Goal: Task Accomplishment & Management: Manage account settings

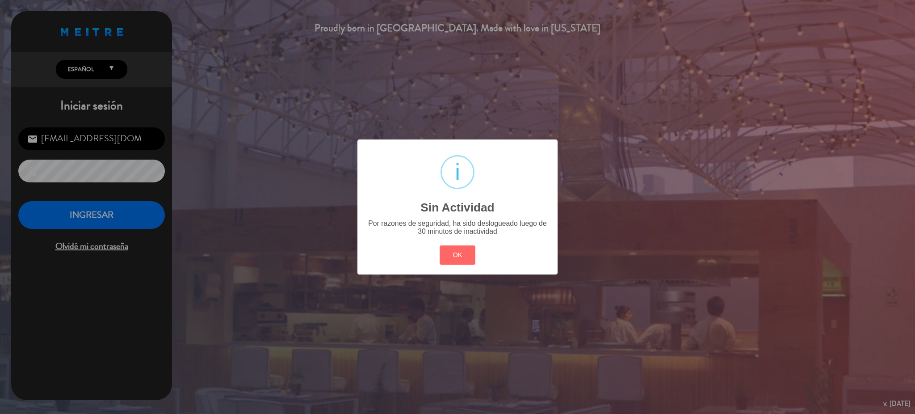
drag, startPoint x: 471, startPoint y: 250, endPoint x: 301, endPoint y: 223, distance: 171.5
click at [470, 250] on button "OK" at bounding box center [458, 254] width 36 height 19
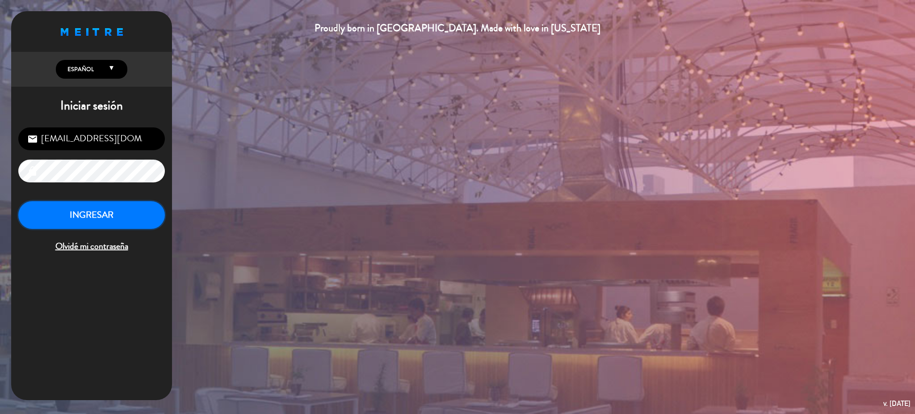
click at [103, 210] on button "INGRESAR" at bounding box center [91, 215] width 147 height 28
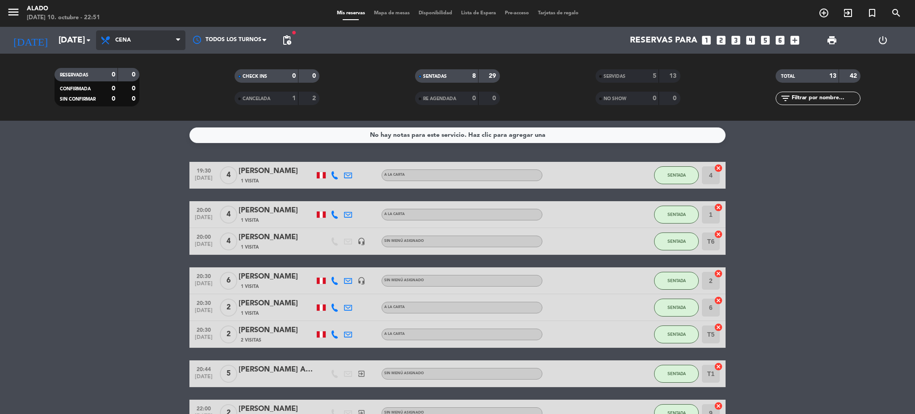
click at [115, 41] on span "Cena" at bounding box center [123, 40] width 16 height 6
click at [154, 79] on div "menu Alado [DATE] 10. octubre - 22:51 Mis reservas Mapa de mesas Disponibilidad…" at bounding box center [457, 60] width 915 height 121
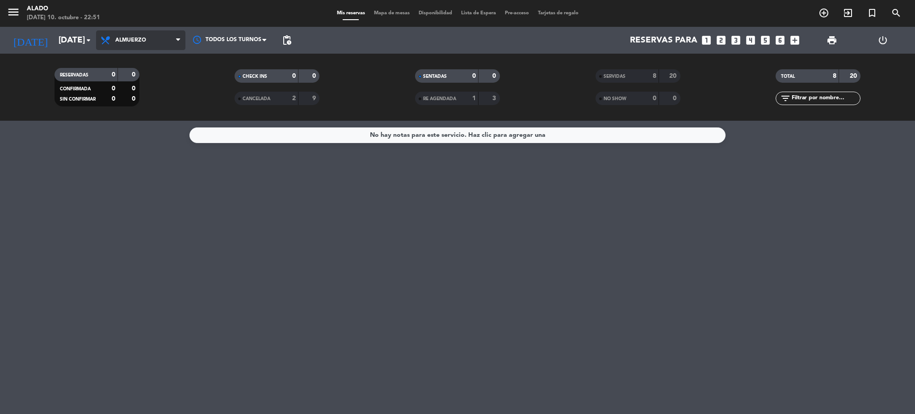
click at [161, 42] on span "Almuerzo" at bounding box center [140, 40] width 89 height 20
click at [160, 99] on div "menu Alado [DATE] 10. octubre - 22:51 Mis reservas Mapa de mesas Disponibilidad…" at bounding box center [457, 60] width 915 height 121
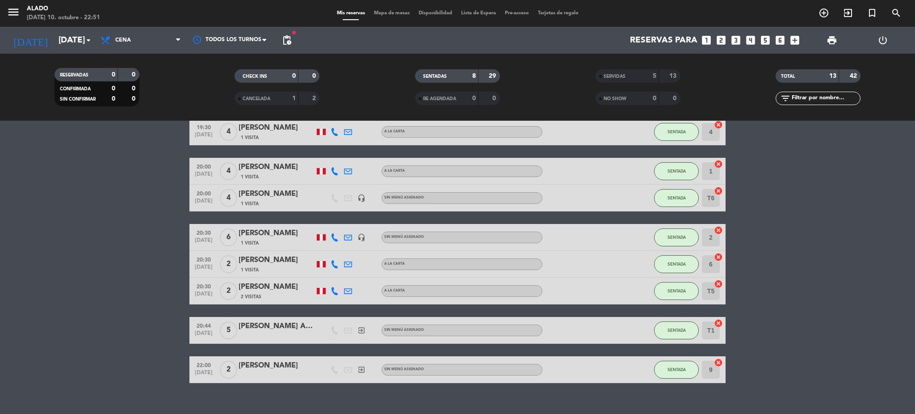
scroll to position [56, 0]
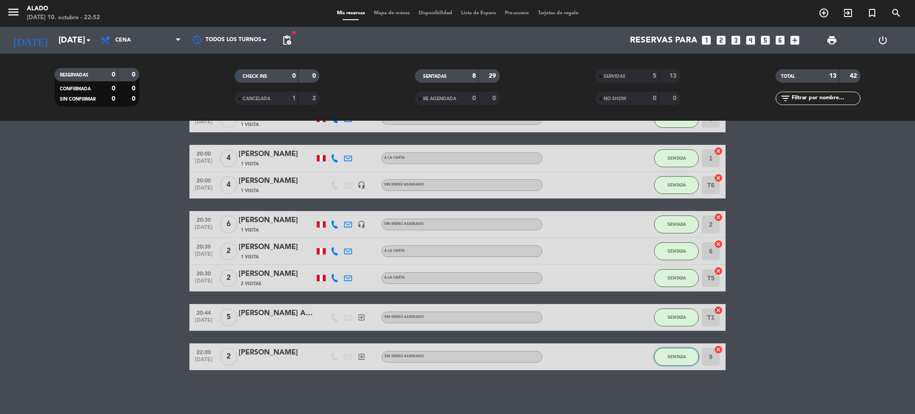
click at [687, 360] on button "SENTADA" at bounding box center [676, 357] width 45 height 18
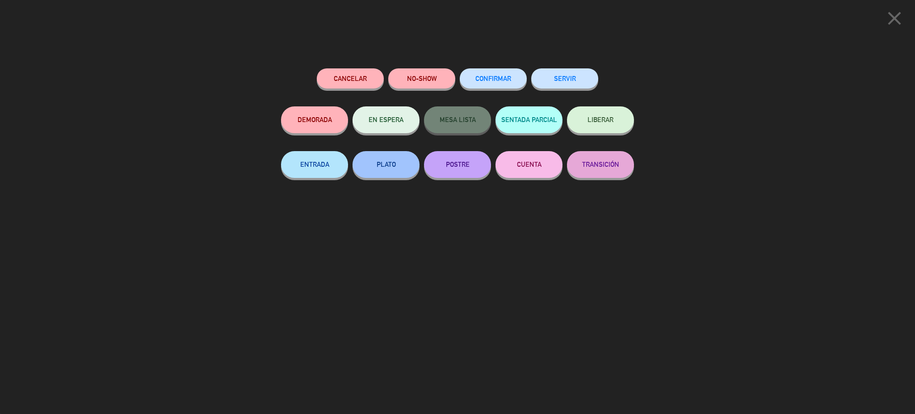
click at [581, 77] on button "SERVIR" at bounding box center [564, 78] width 67 height 20
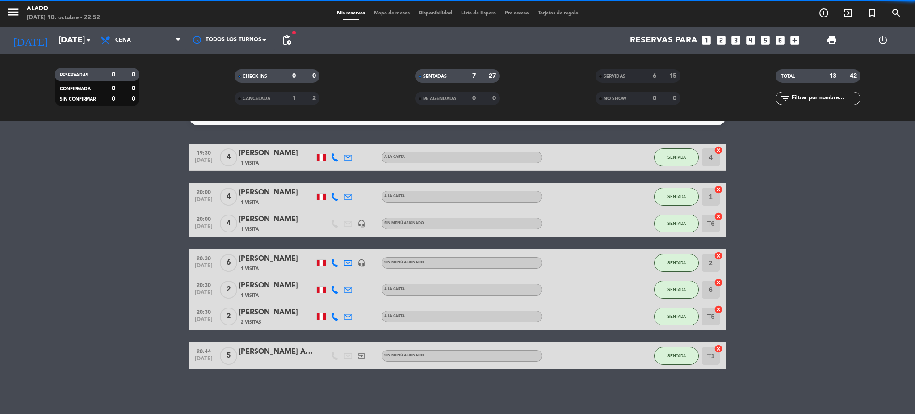
scroll to position [17, 0]
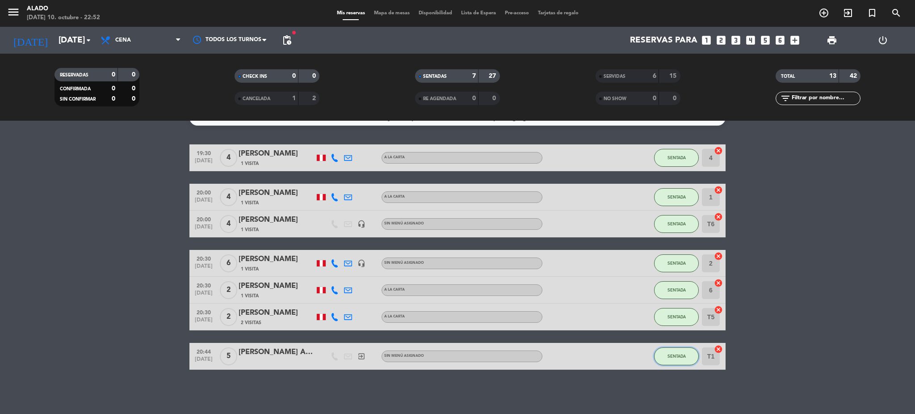
click at [682, 353] on span "SENTADA" at bounding box center [677, 355] width 18 height 5
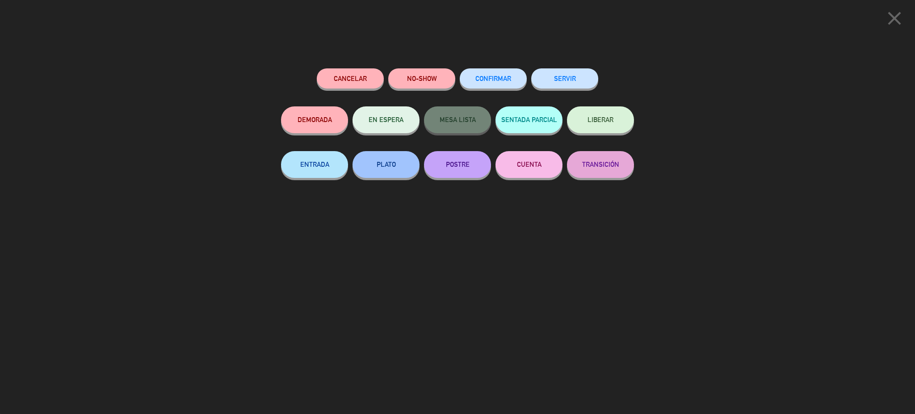
click at [561, 76] on button "SERVIR" at bounding box center [564, 78] width 67 height 20
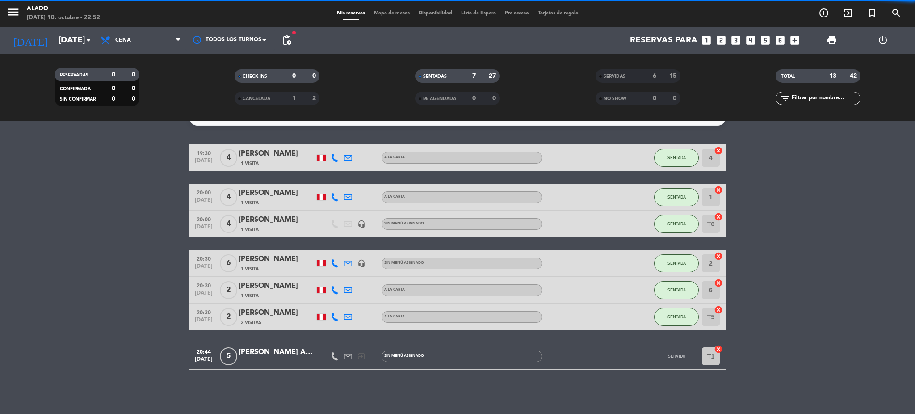
scroll to position [0, 0]
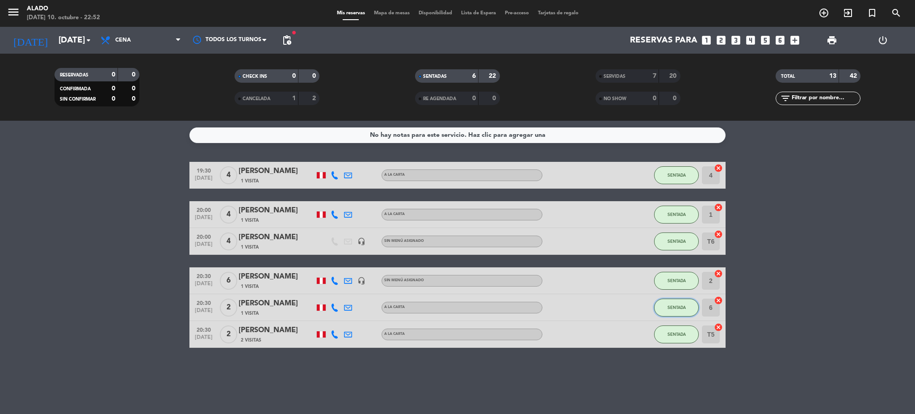
click at [678, 306] on span "SENTADA" at bounding box center [677, 307] width 18 height 5
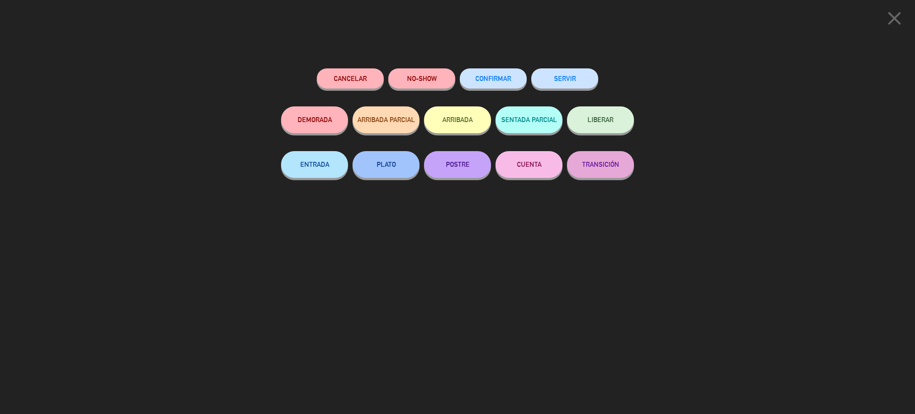
click at [567, 83] on button "SERVIR" at bounding box center [564, 78] width 67 height 20
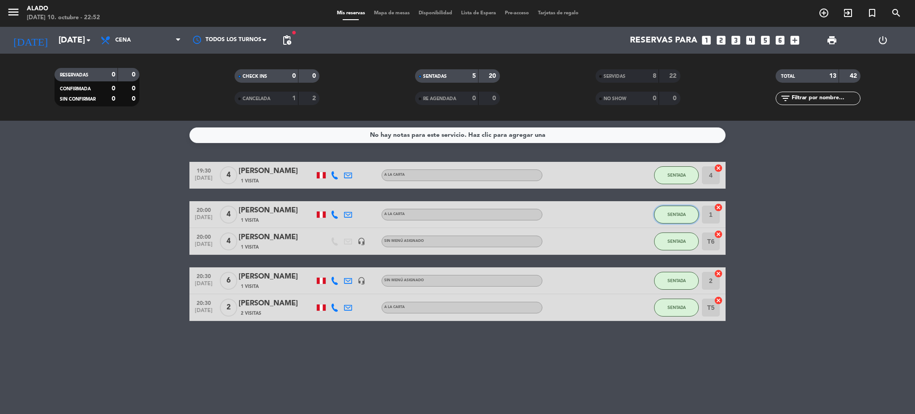
click at [686, 213] on button "SENTADA" at bounding box center [676, 215] width 45 height 18
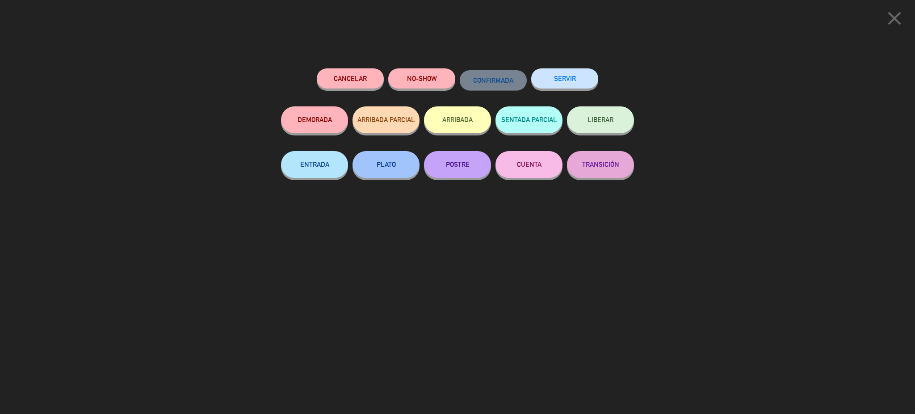
click at [587, 76] on button "SERVIR" at bounding box center [564, 78] width 67 height 20
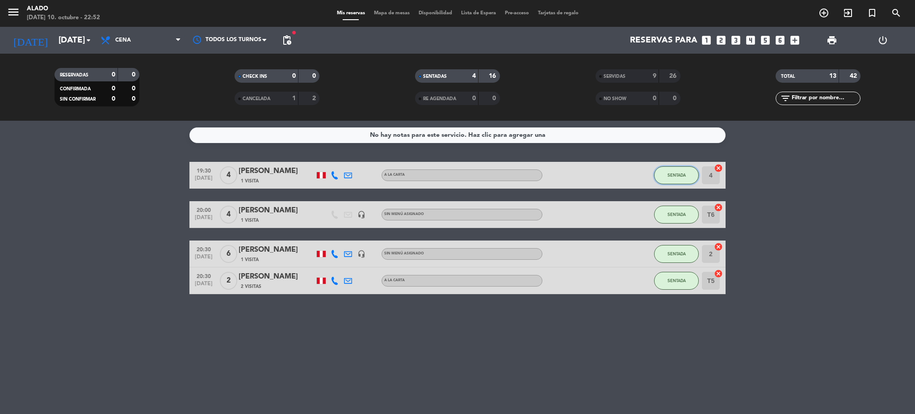
click at [678, 168] on button "SENTADA" at bounding box center [676, 175] width 45 height 18
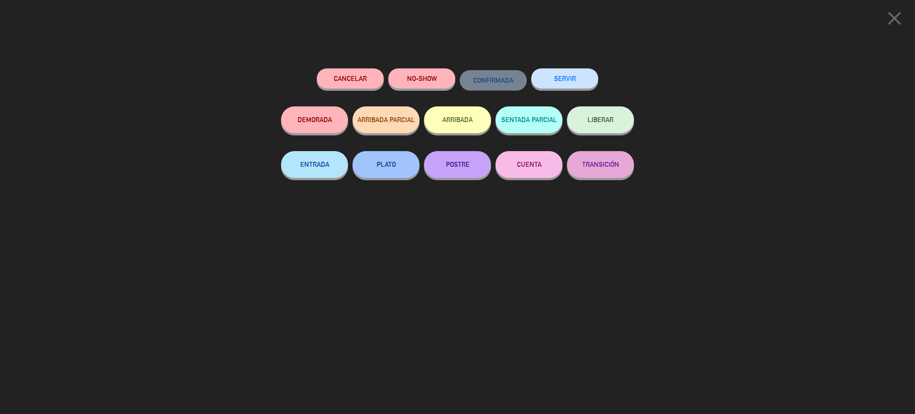
drag, startPoint x: 573, startPoint y: 79, endPoint x: 577, endPoint y: 80, distance: 4.7
click at [572, 79] on button "SERVIR" at bounding box center [564, 78] width 67 height 20
